Goal: Information Seeking & Learning: Check status

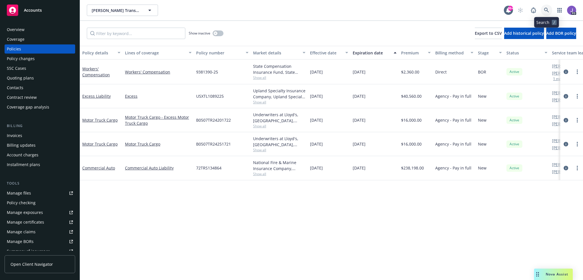
click at [544, 11] on icon at bounding box center [546, 10] width 5 height 5
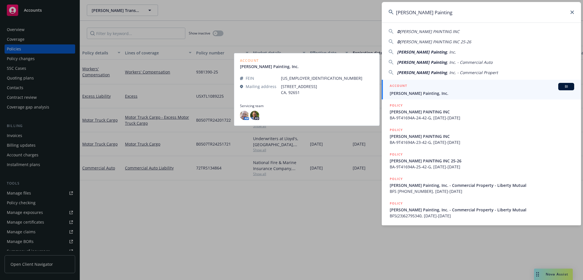
type input "Dennis Shaffer Painting"
click at [416, 87] on div "ACCOUNT BI" at bounding box center [481, 86] width 184 height 7
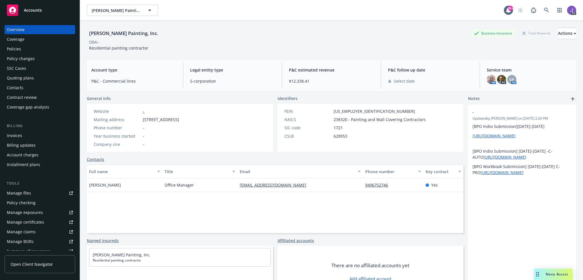
click at [292, 38] on div "Dennis Shaffer Painting, Inc. Business Insurance Total Rewards Actions" at bounding box center [331, 33] width 489 height 11
click at [277, 32] on div "Dennis Shaffer Painting, Inc. Business Insurance Total Rewards Actions" at bounding box center [331, 33] width 489 height 11
click at [202, 43] on div "DBA: -" at bounding box center [331, 42] width 489 height 6
click at [19, 74] on div "Quoting plans" at bounding box center [20, 77] width 27 height 9
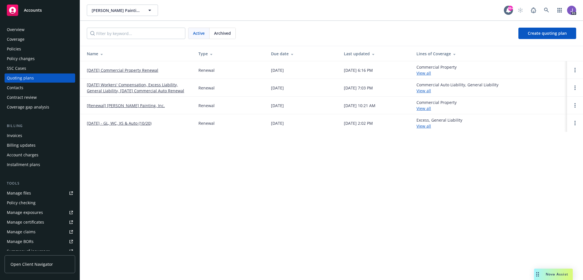
drag, startPoint x: 139, startPoint y: 84, endPoint x: 142, endPoint y: 86, distance: 3.3
click at [139, 84] on link "10/01/25 Workers' Compensation, Excess Liability, General Liability, 10/20/25 C…" at bounding box center [138, 88] width 102 height 12
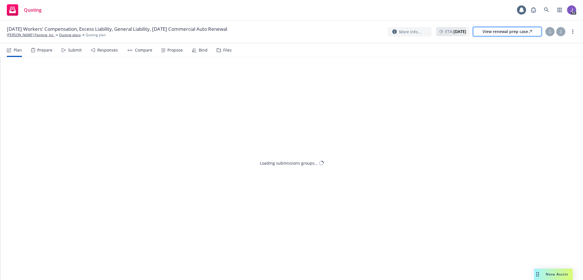
click at [503, 32] on div "View renewal prep case" at bounding box center [506, 31] width 49 height 9
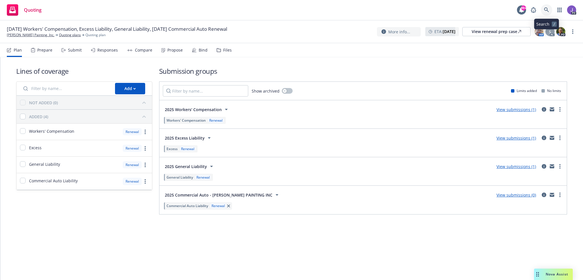
click at [545, 5] on link at bounding box center [545, 9] width 11 height 11
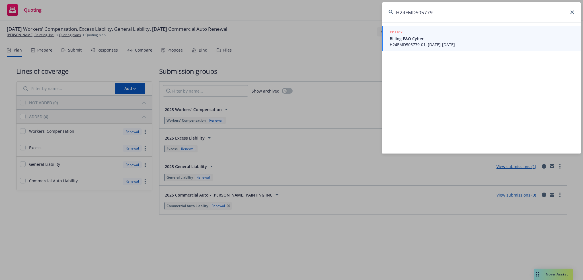
type input "H24EMD505779"
click at [431, 37] on span "Billing E&O Cyber" at bounding box center [481, 39] width 184 height 6
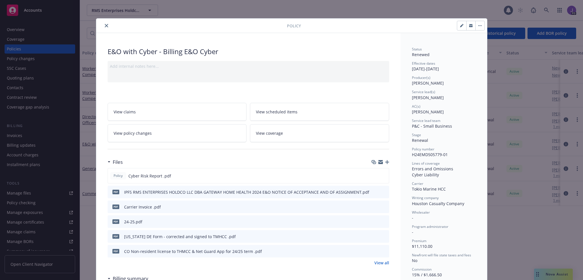
click at [105, 24] on icon "close" at bounding box center [106, 25] width 3 height 3
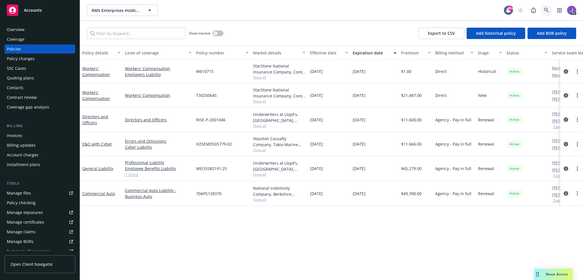
click at [549, 7] on link at bounding box center [545, 10] width 11 height 11
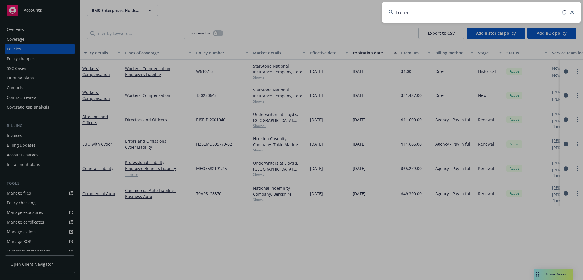
type input "tru-eco"
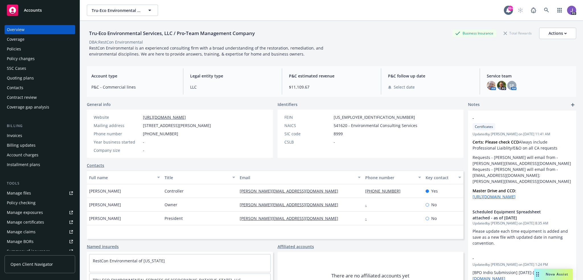
click at [14, 54] on div "Policy changes" at bounding box center [21, 58] width 28 height 9
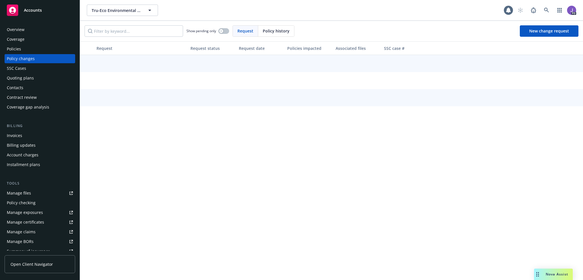
click at [17, 51] on div "Policies" at bounding box center [14, 48] width 14 height 9
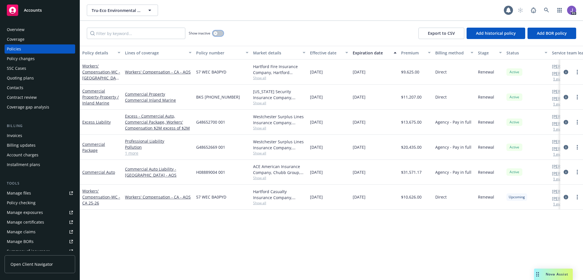
click at [218, 33] on button "button" at bounding box center [217, 33] width 11 height 6
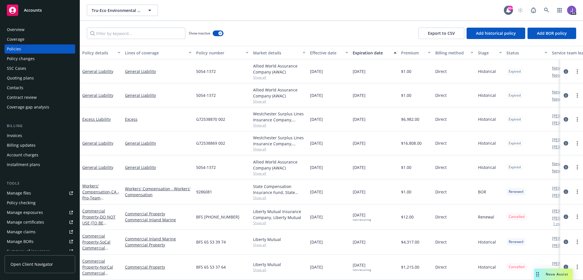
click at [269, 30] on div "Show inactive Export to CSV Add historical policy Add BOR policy" at bounding box center [331, 33] width 503 height 25
